Goal: Task Accomplishment & Management: Use online tool/utility

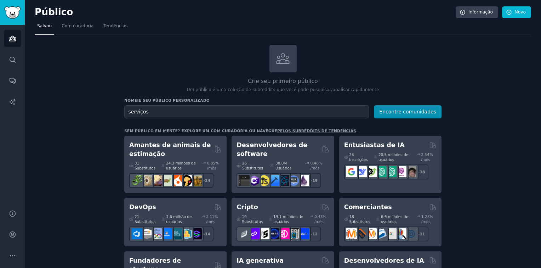
click at [285, 61] on icon at bounding box center [282, 58] width 15 height 15
click at [515, 11] on font "Novo" at bounding box center [520, 12] width 11 height 6
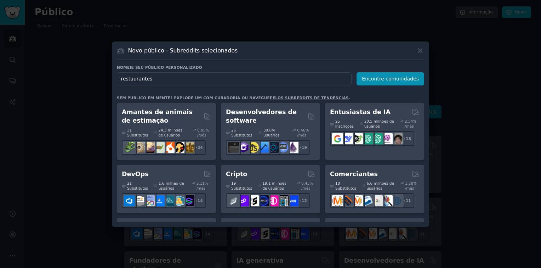
drag, startPoint x: 170, startPoint y: 77, endPoint x: 56, endPoint y: 67, distance: 114.8
click at [57, 67] on div "​ Novo público - Subreddits selecionados Nomeie seu público personalizado Nome …" at bounding box center [270, 134] width 536 height 268
type input "f"
click at [164, 80] on input "text" at bounding box center [234, 78] width 235 height 13
type input "petshop"
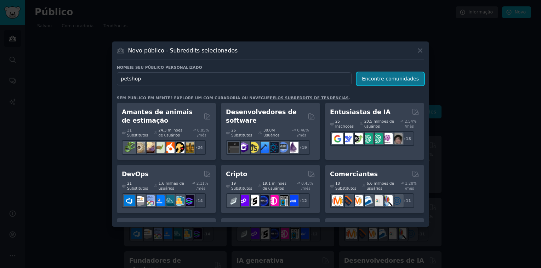
click at [391, 75] on button "Encontre comunidades" at bounding box center [391, 78] width 68 height 13
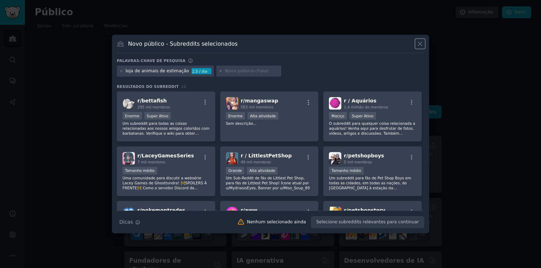
click at [420, 42] on icon at bounding box center [419, 43] width 7 height 7
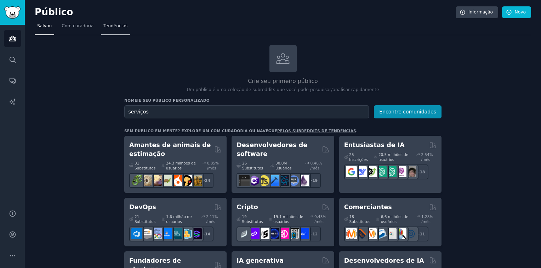
click at [106, 25] on span "Tendências" at bounding box center [115, 26] width 24 height 6
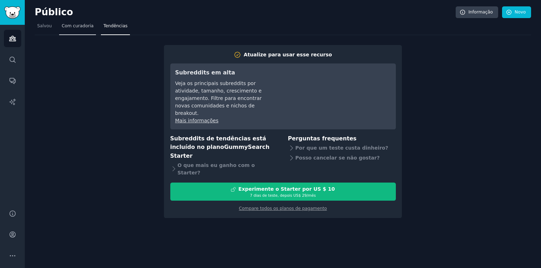
click at [84, 27] on span "Com curadoria" at bounding box center [78, 26] width 32 height 6
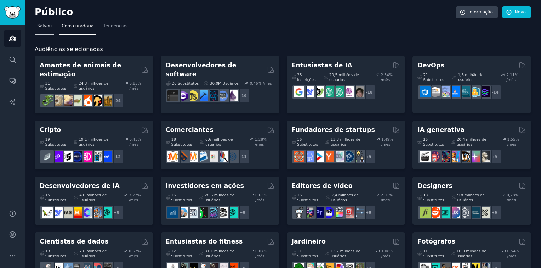
click at [43, 26] on span "Salvou" at bounding box center [44, 26] width 15 height 6
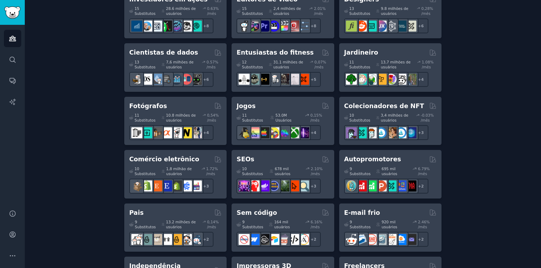
scroll to position [327, 0]
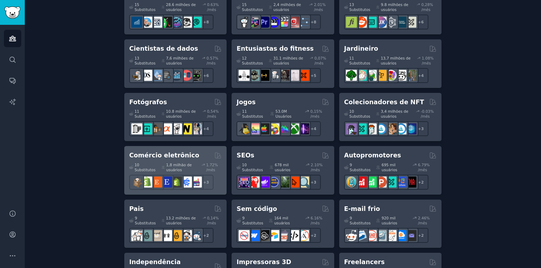
click at [169, 146] on div "Comércio eletrônico 10 Substitutos 1,8 milhão de usuários 1.72% /mês + 3" at bounding box center [175, 170] width 102 height 49
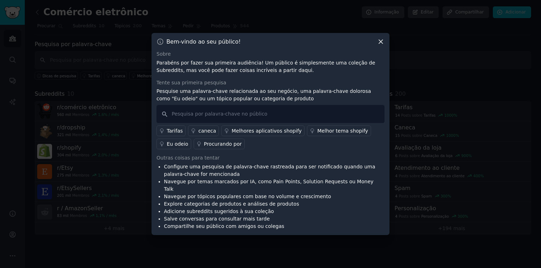
click at [380, 45] on icon at bounding box center [380, 41] width 7 height 7
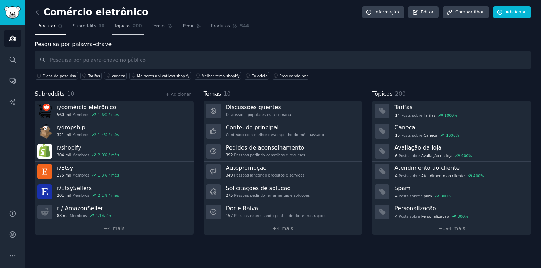
click at [123, 27] on span "Tópicos" at bounding box center [122, 26] width 16 height 6
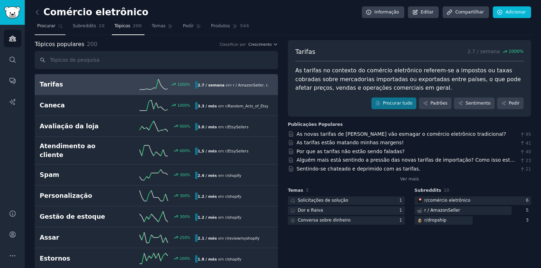
click at [49, 29] on span "Procurar" at bounding box center [46, 26] width 18 height 6
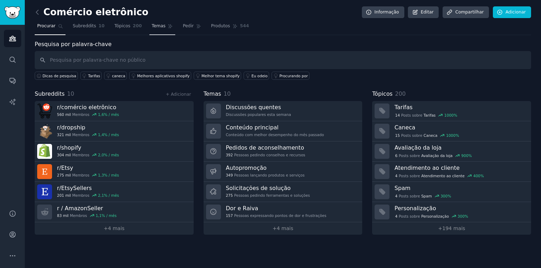
click at [155, 30] on link "Temas" at bounding box center [162, 28] width 26 height 15
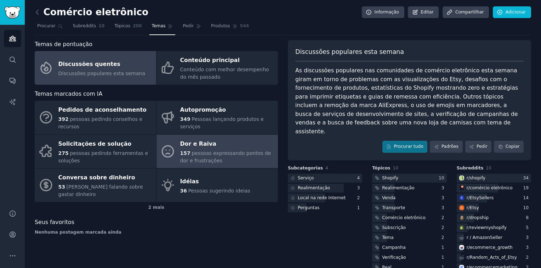
click at [206, 150] on div "157 pessoas expressando pontos de dor e frustrações" at bounding box center [227, 156] width 94 height 15
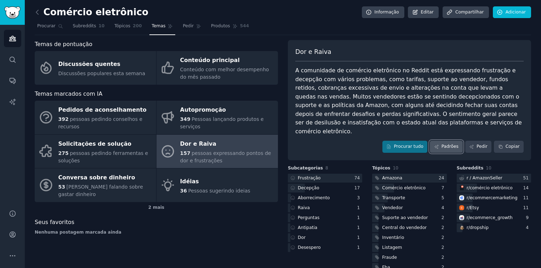
click at [448, 143] on font "Padrões" at bounding box center [449, 146] width 17 height 6
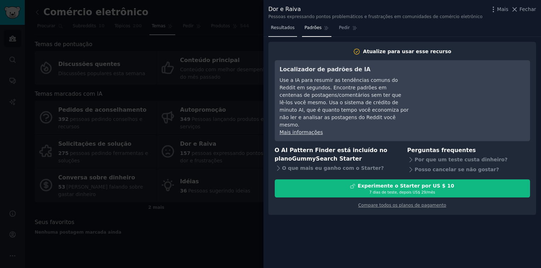
click at [278, 27] on span "Resultados" at bounding box center [283, 28] width 24 height 6
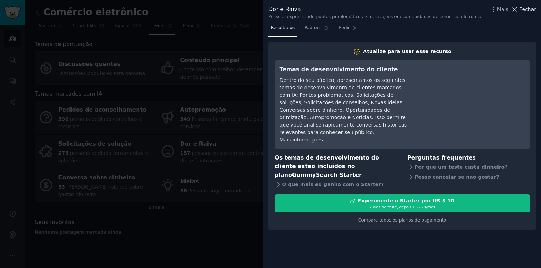
click at [528, 8] on span "Fechar" at bounding box center [527, 9] width 17 height 7
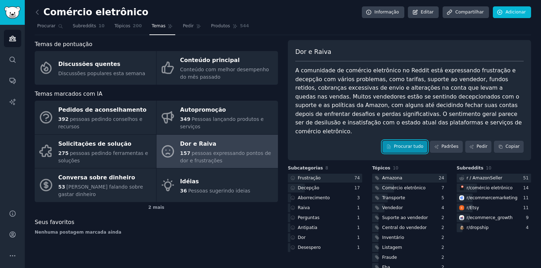
click at [404, 143] on font "Procurar tudo" at bounding box center [408, 146] width 29 height 6
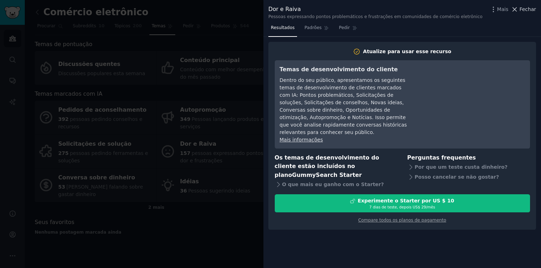
click at [526, 8] on span "Fechar" at bounding box center [527, 9] width 17 height 7
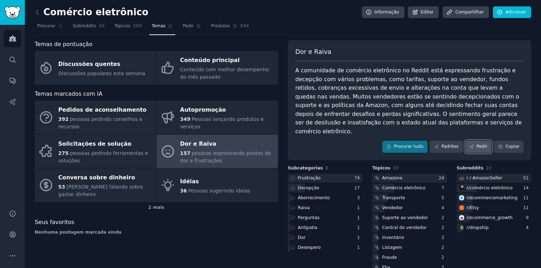
click at [475, 141] on link "Pedir" at bounding box center [478, 147] width 27 height 12
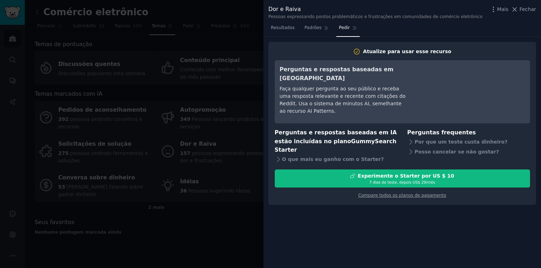
click at [525, 15] on div "Dor e [PERSON_NAME] expressando pontos problemáticos e frustrações em comunidad…" at bounding box center [402, 12] width 268 height 15
click at [524, 10] on span "Fechar" at bounding box center [527, 9] width 17 height 7
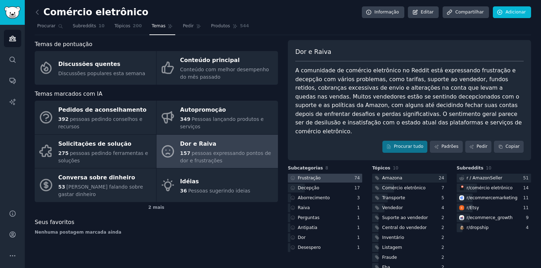
click at [305, 175] on font "Frustração" at bounding box center [309, 177] width 23 height 5
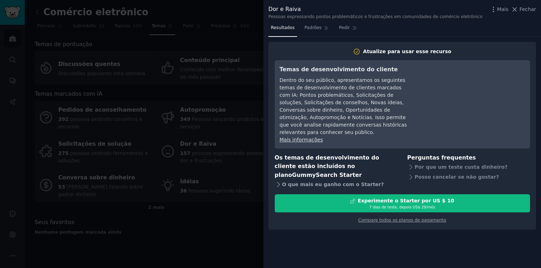
click at [293, 181] on font "O que mais eu ganho com o Starter?" at bounding box center [333, 184] width 102 height 7
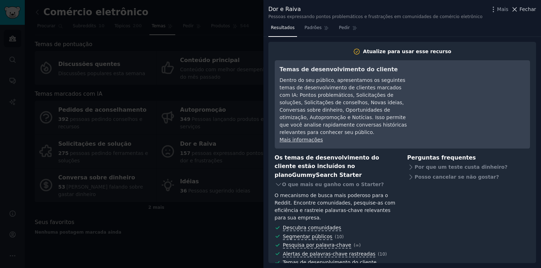
click at [529, 8] on span "Fechar" at bounding box center [527, 9] width 17 height 7
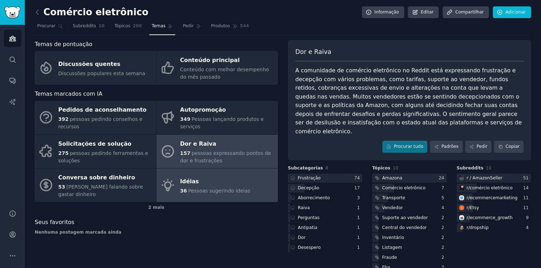
click at [198, 176] on div "Idéias" at bounding box center [215, 181] width 70 height 11
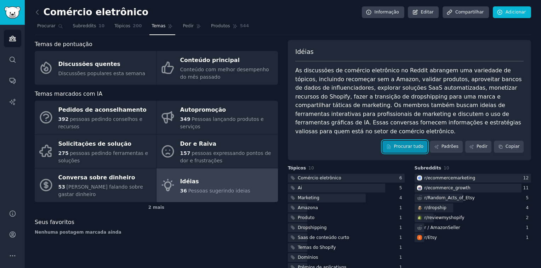
click at [407, 143] on font "Procurar tudo" at bounding box center [408, 146] width 29 height 6
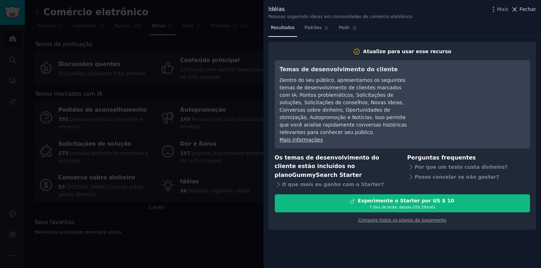
click at [523, 9] on span "Fechar" at bounding box center [527, 9] width 17 height 7
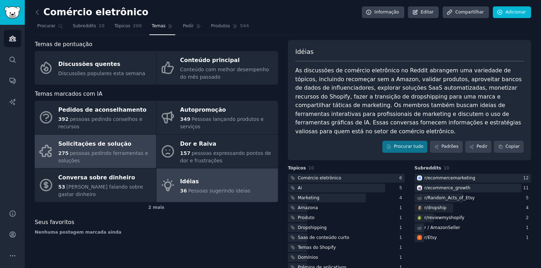
click at [76, 150] on span "pessoas pedindo ferramentas e soluções" at bounding box center [103, 156] width 90 height 13
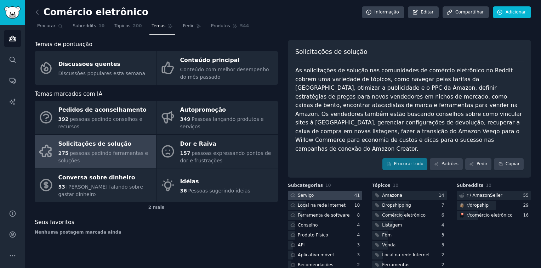
click at [312, 191] on div "Serviço" at bounding box center [301, 195] width 27 height 9
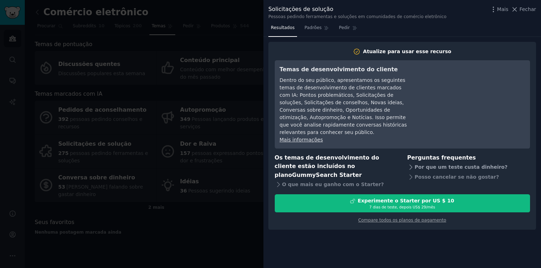
click at [426, 163] on font "Por que um teste custa dinheiro?" at bounding box center [461, 166] width 93 height 7
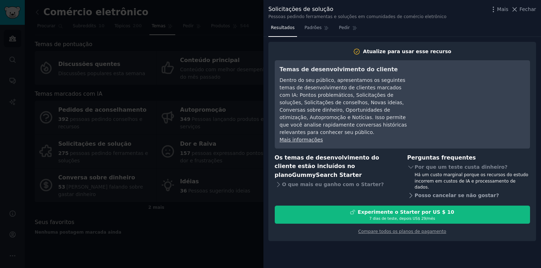
click at [425, 192] on font "Posso cancelar se não gostar?" at bounding box center [457, 195] width 84 height 7
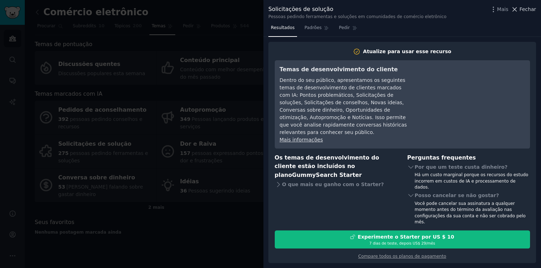
click at [525, 9] on span "Fechar" at bounding box center [527, 9] width 17 height 7
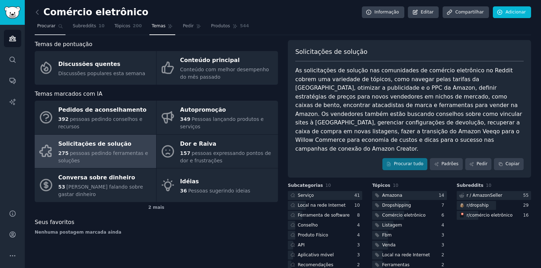
click at [40, 27] on span "Procurar" at bounding box center [46, 26] width 18 height 6
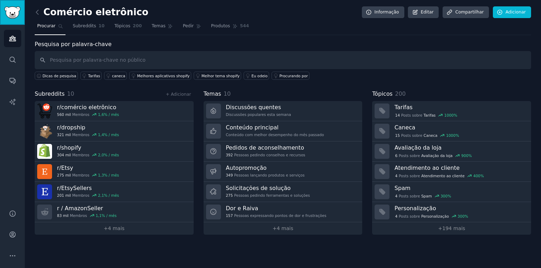
click at [12, 13] on img "Barra lateral" at bounding box center [12, 12] width 16 height 12
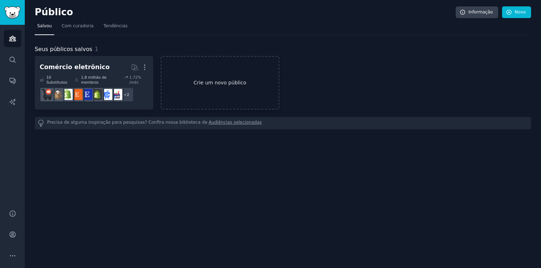
click at [215, 79] on link "Crie um novo público" at bounding box center [220, 82] width 119 height 53
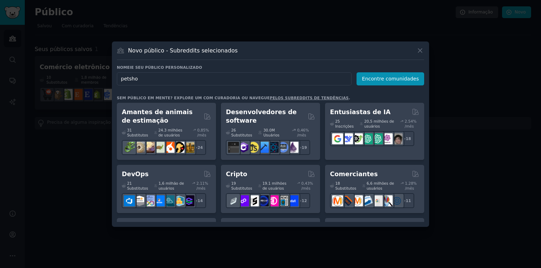
type input "petshop"
click at [377, 82] on button "Encontre comunidades" at bounding box center [391, 78] width 68 height 13
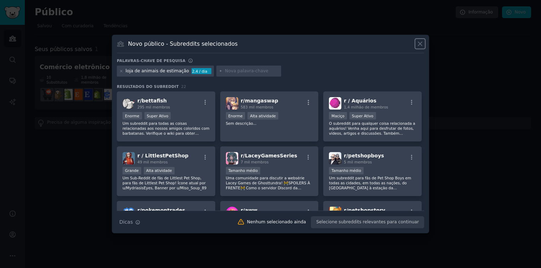
click at [422, 44] on icon at bounding box center [419, 43] width 7 height 7
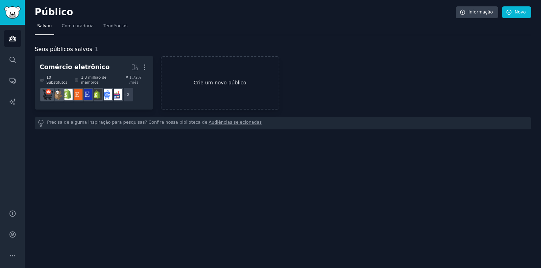
click at [213, 78] on link "Crie um novo público" at bounding box center [220, 82] width 119 height 53
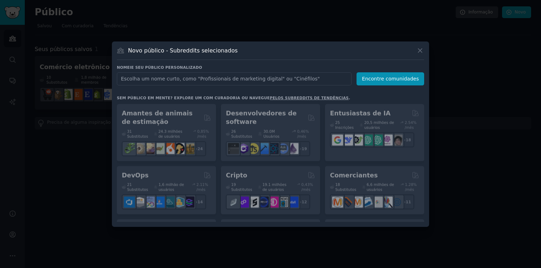
click at [152, 79] on input "text" at bounding box center [234, 78] width 235 height 13
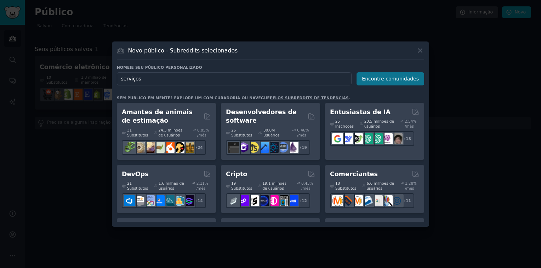
type input "serviços"
click at [369, 80] on button "Encontre comunidades" at bounding box center [391, 78] width 68 height 13
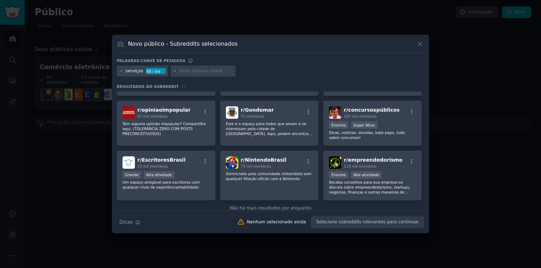
scroll to position [372, 0]
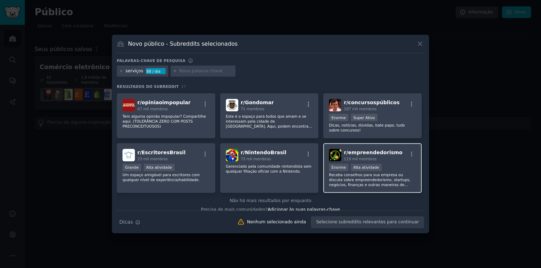
click at [354, 143] on div "r/ empreendedorismo 119 mil membros >= 80th percentile for submissions / day En…" at bounding box center [372, 168] width 98 height 50
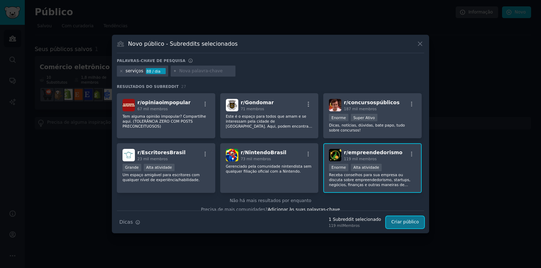
click at [402, 224] on button "Criar público" at bounding box center [405, 222] width 38 height 12
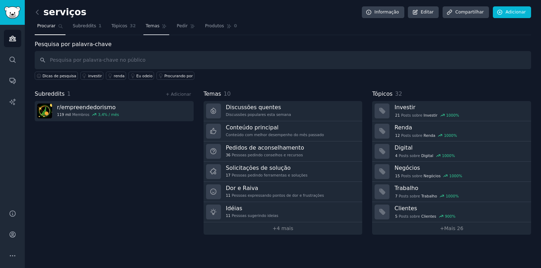
click at [146, 27] on span "Temas" at bounding box center [153, 26] width 14 height 6
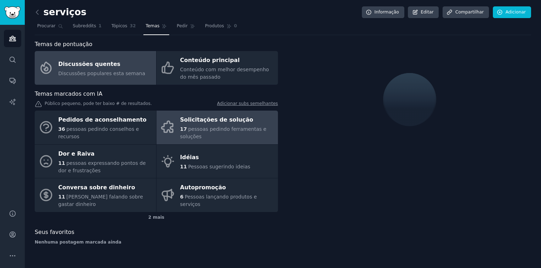
click at [199, 114] on div "Solicitações de solução" at bounding box center [227, 119] width 94 height 11
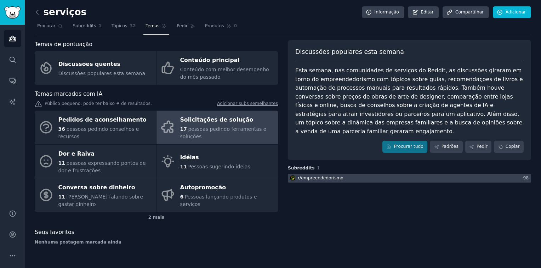
click at [331, 175] on div "r/ empreendedorismo" at bounding box center [321, 178] width 46 height 6
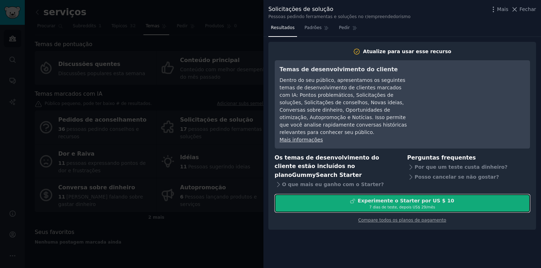
click at [400, 197] on div "Experimente o Starter por US $ 10" at bounding box center [406, 200] width 96 height 7
